Goal: Transaction & Acquisition: Purchase product/service

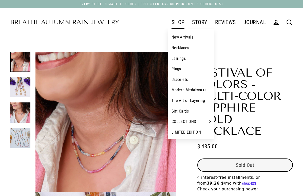
click at [182, 35] on link "New Arrivals" at bounding box center [191, 37] width 46 height 11
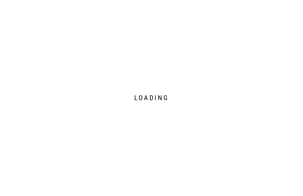
select select "3"
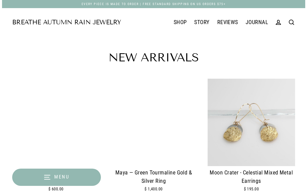
scroll to position [51, 0]
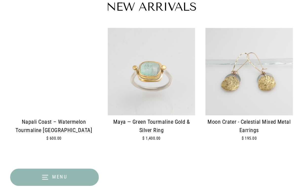
click at [178, 86] on img at bounding box center [151, 71] width 87 height 87
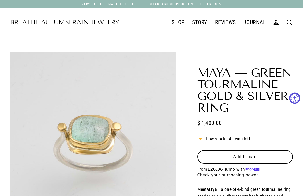
select select "3"
click at [227, 151] on button "Add to cart" at bounding box center [245, 156] width 96 height 13
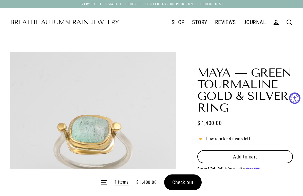
click at [190, 184] on form "Menu 1 items $ 1,400.00 Check out" at bounding box center [151, 182] width 303 height 27
click at [189, 181] on form "Menu 1 items $ 1,400.00 Check out" at bounding box center [151, 182] width 303 height 27
click at [197, 180] on button "Check out" at bounding box center [183, 182] width 38 height 16
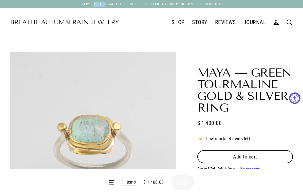
click at [197, 180] on form "Menu 1 items $ 1,400.00 Check out" at bounding box center [151, 182] width 303 height 27
